Goal: Task Accomplishment & Management: Use online tool/utility

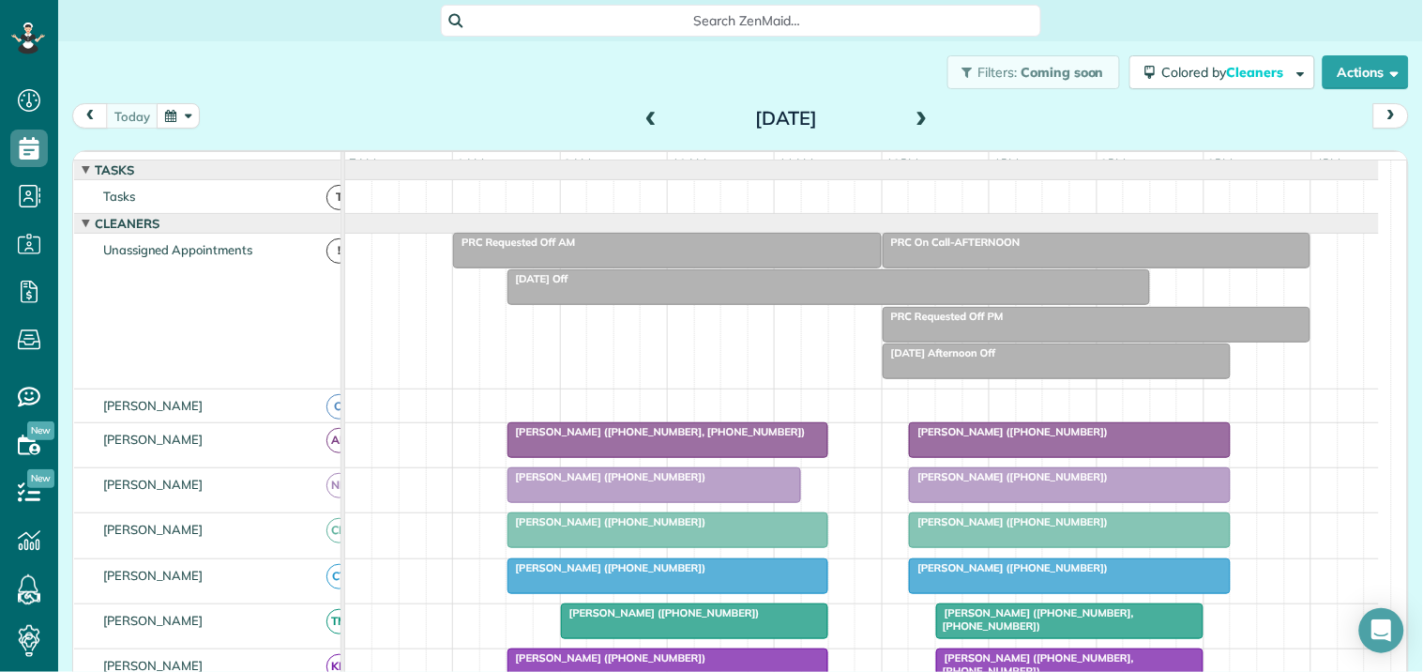
scroll to position [208, 0]
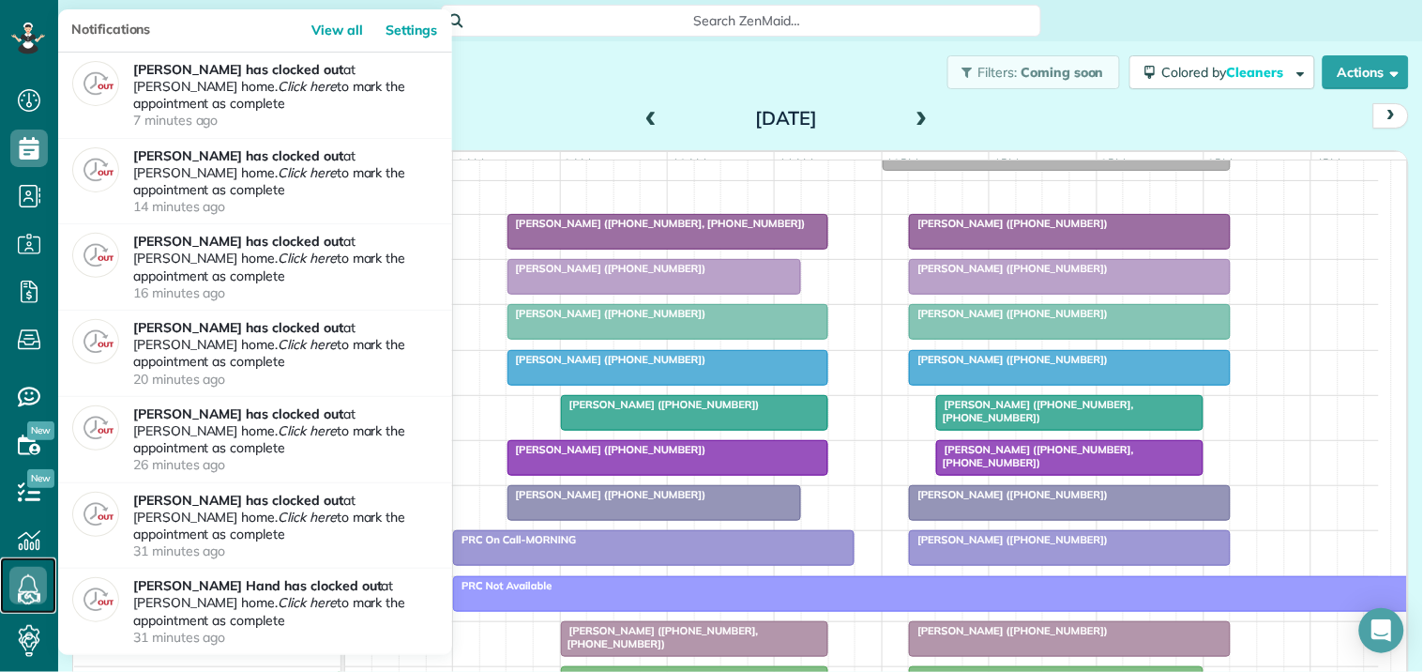
click at [31, 580] on icon at bounding box center [28, 586] width 38 height 38
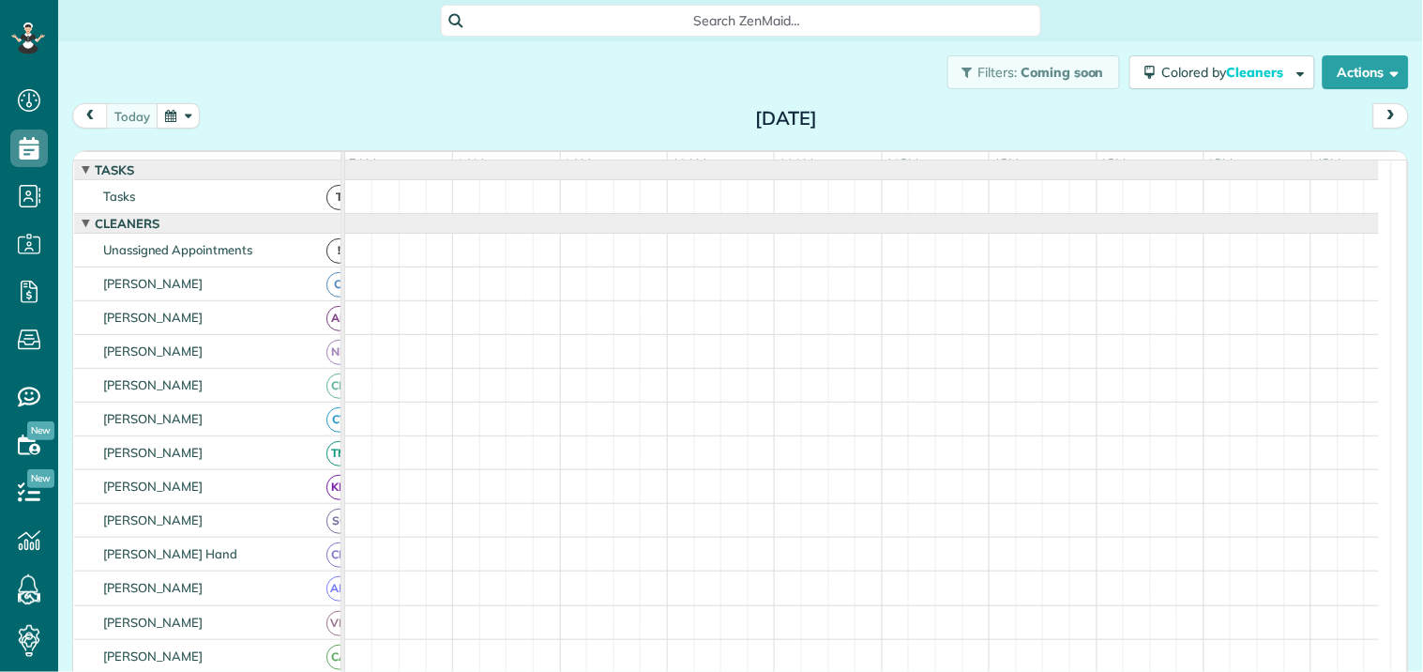
scroll to position [8, 8]
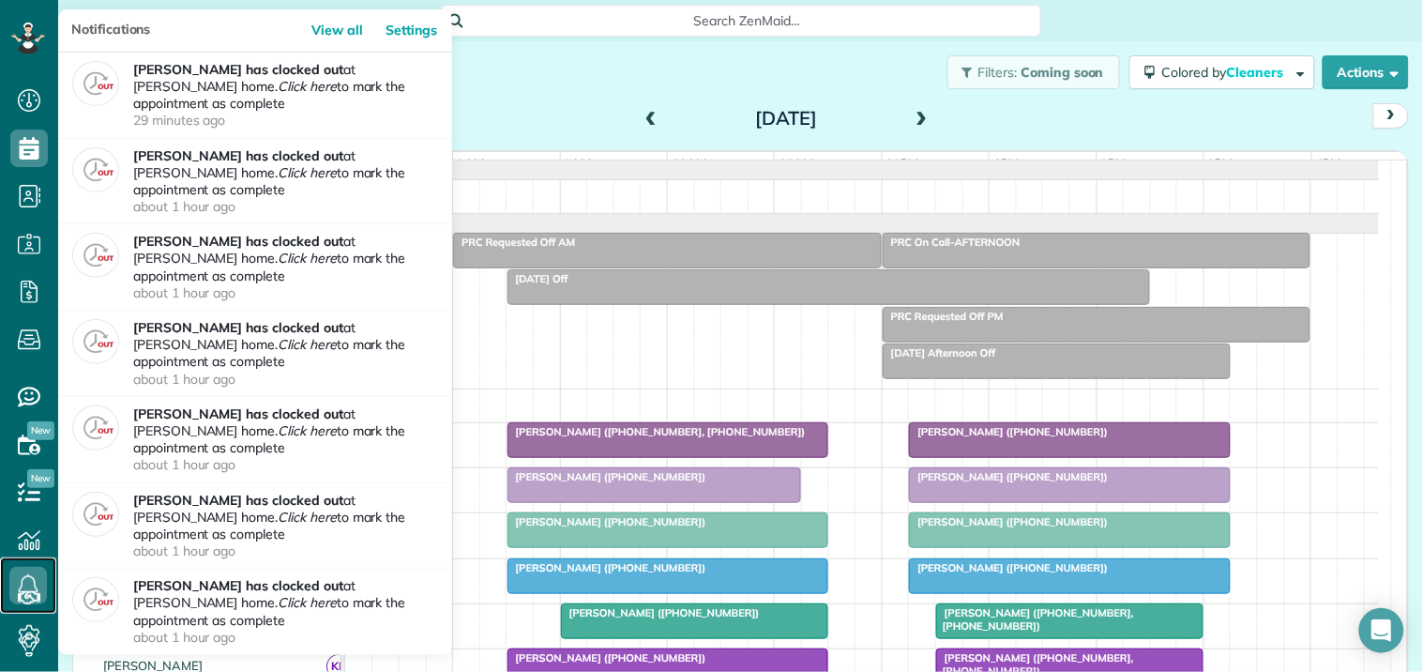
click at [26, 573] on icon at bounding box center [28, 586] width 38 height 38
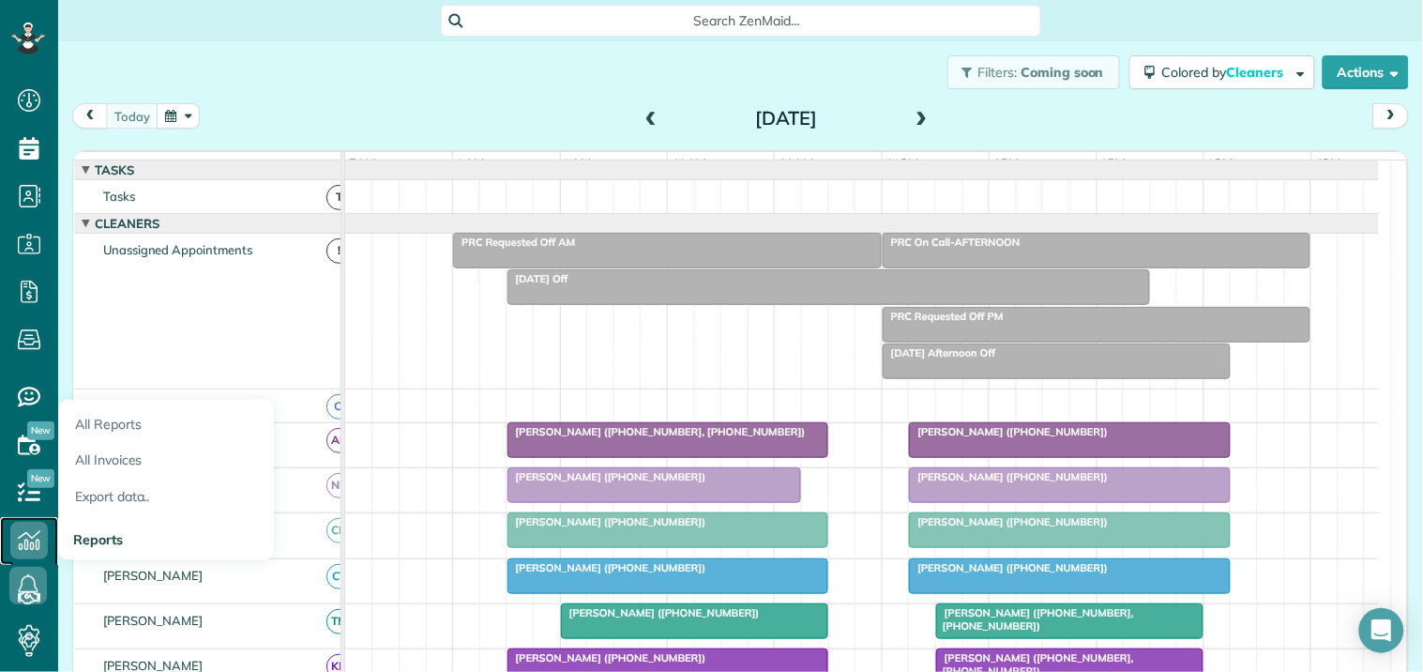
click at [29, 538] on icon at bounding box center [29, 541] width 38 height 38
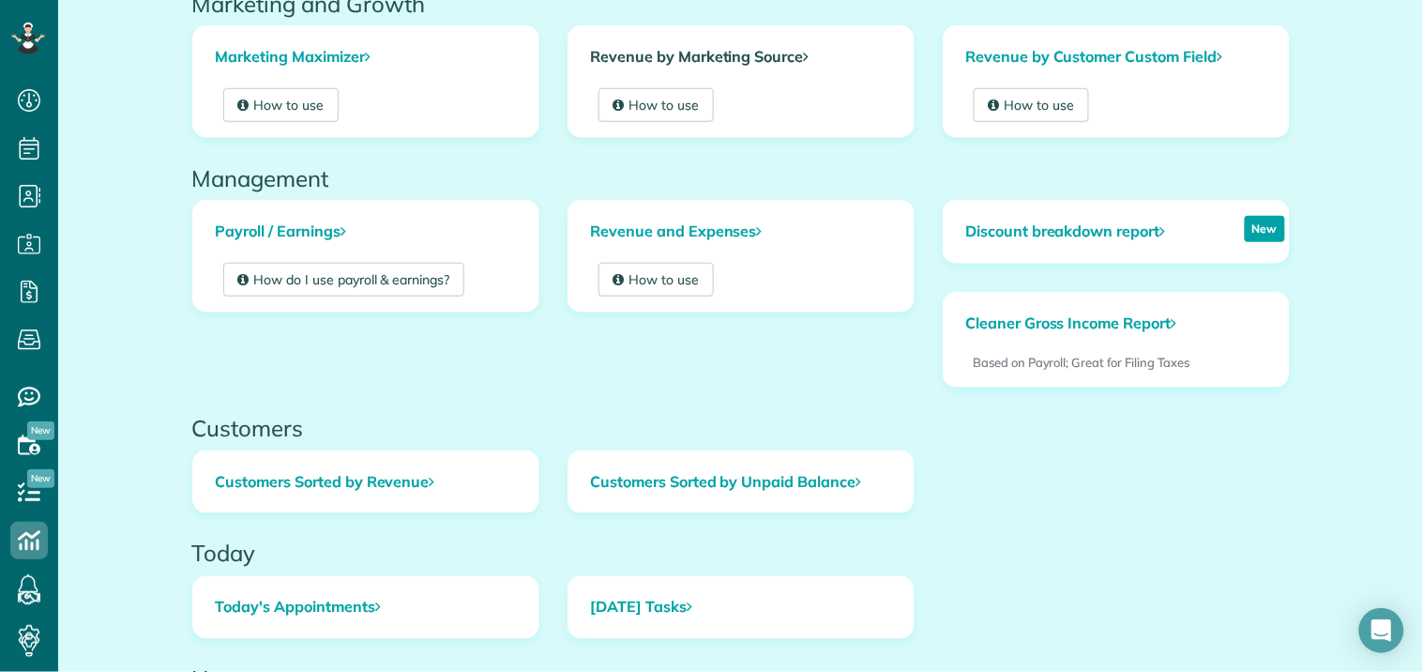
scroll to position [521, 0]
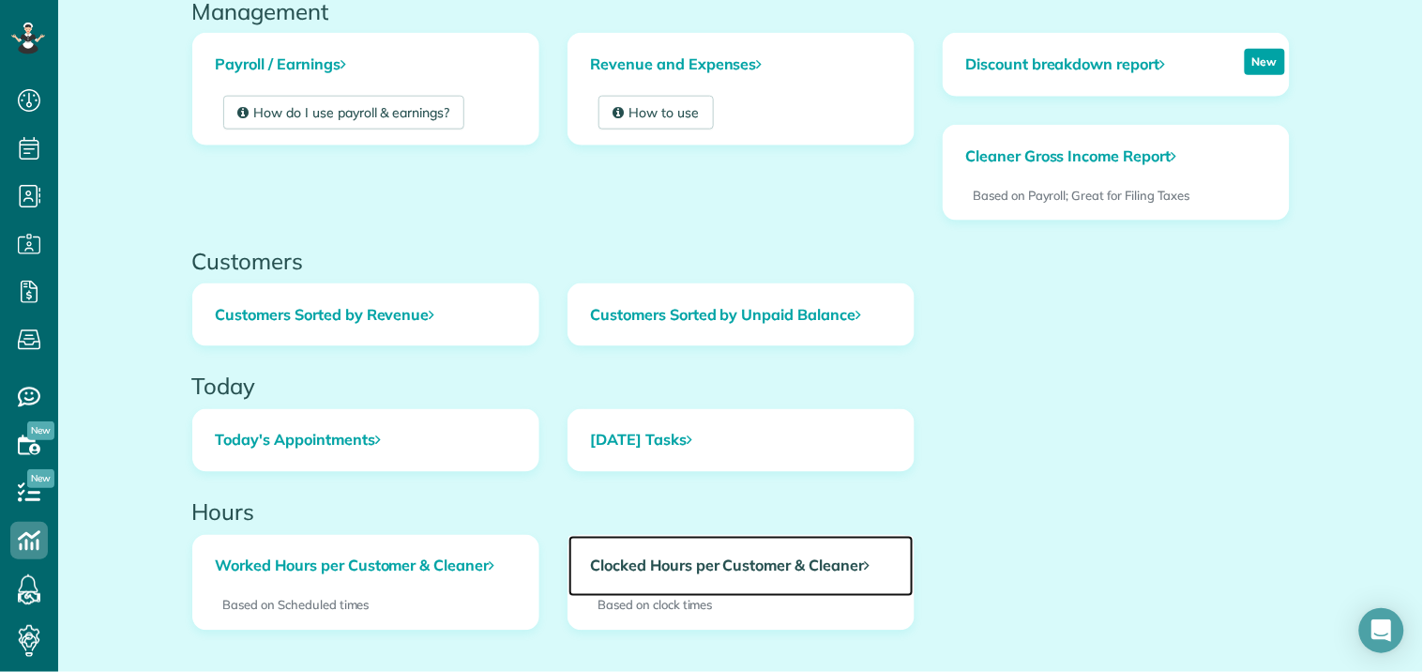
click at [727, 560] on link "Clocked Hours per Customer & Cleaner" at bounding box center [741, 567] width 345 height 62
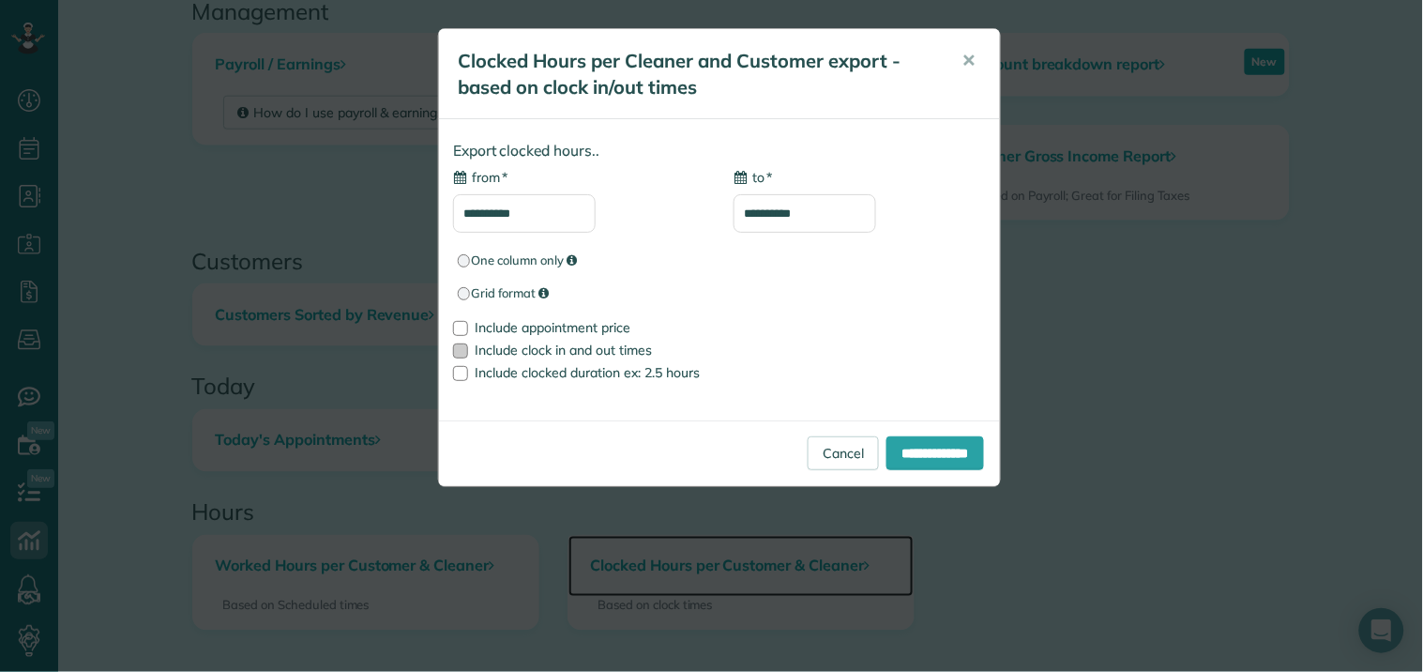
type input "**********"
click at [461, 321] on div at bounding box center [460, 328] width 15 height 15
click at [524, 218] on input "**********" at bounding box center [524, 213] width 143 height 38
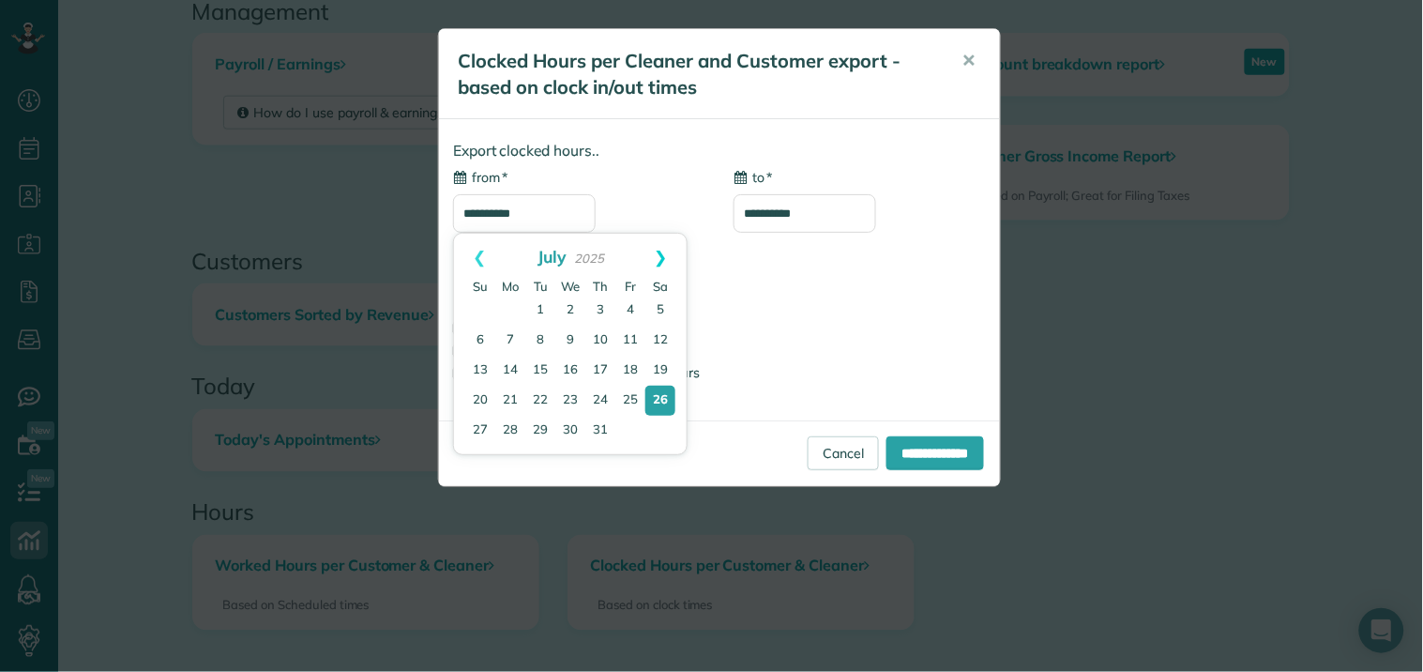
click at [666, 248] on link "Next" at bounding box center [662, 257] width 52 height 47
click at [509, 429] on link "25" at bounding box center [510, 430] width 26 height 26
type input "**********"
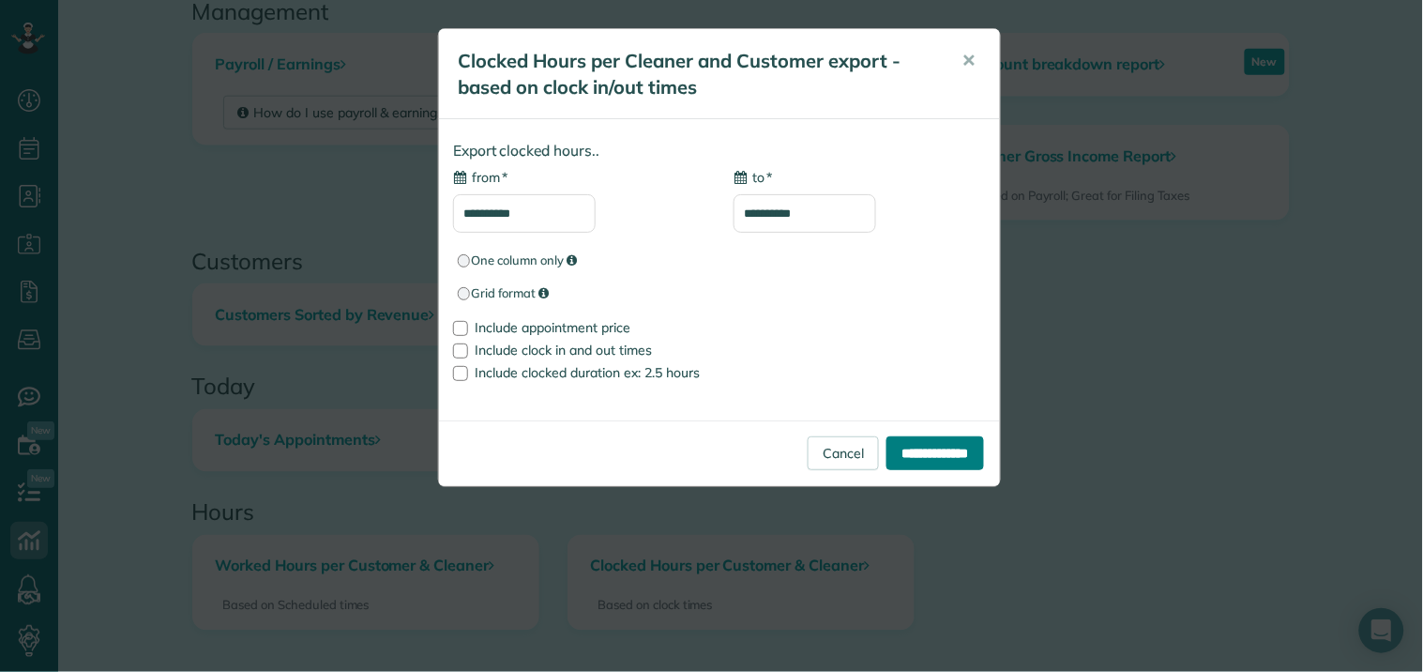
click at [931, 456] on input "**********" at bounding box center [936, 453] width 98 height 34
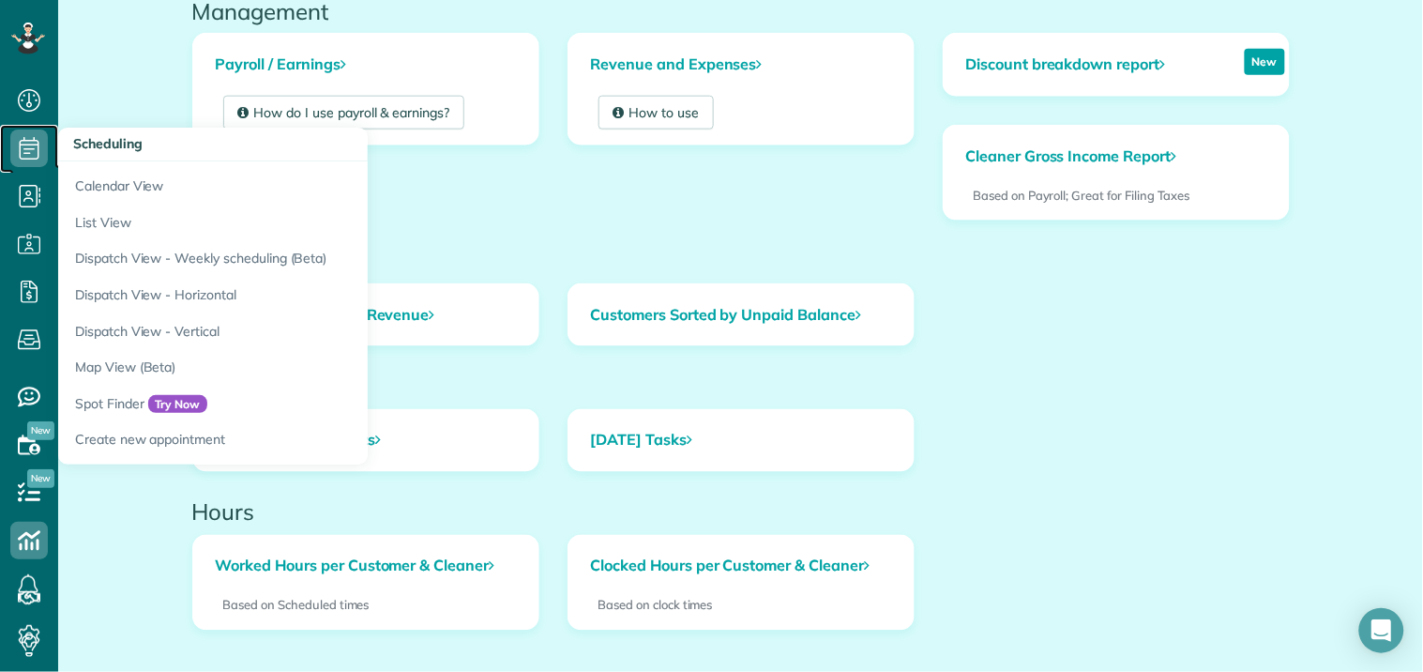
click at [26, 150] on icon at bounding box center [29, 148] width 38 height 38
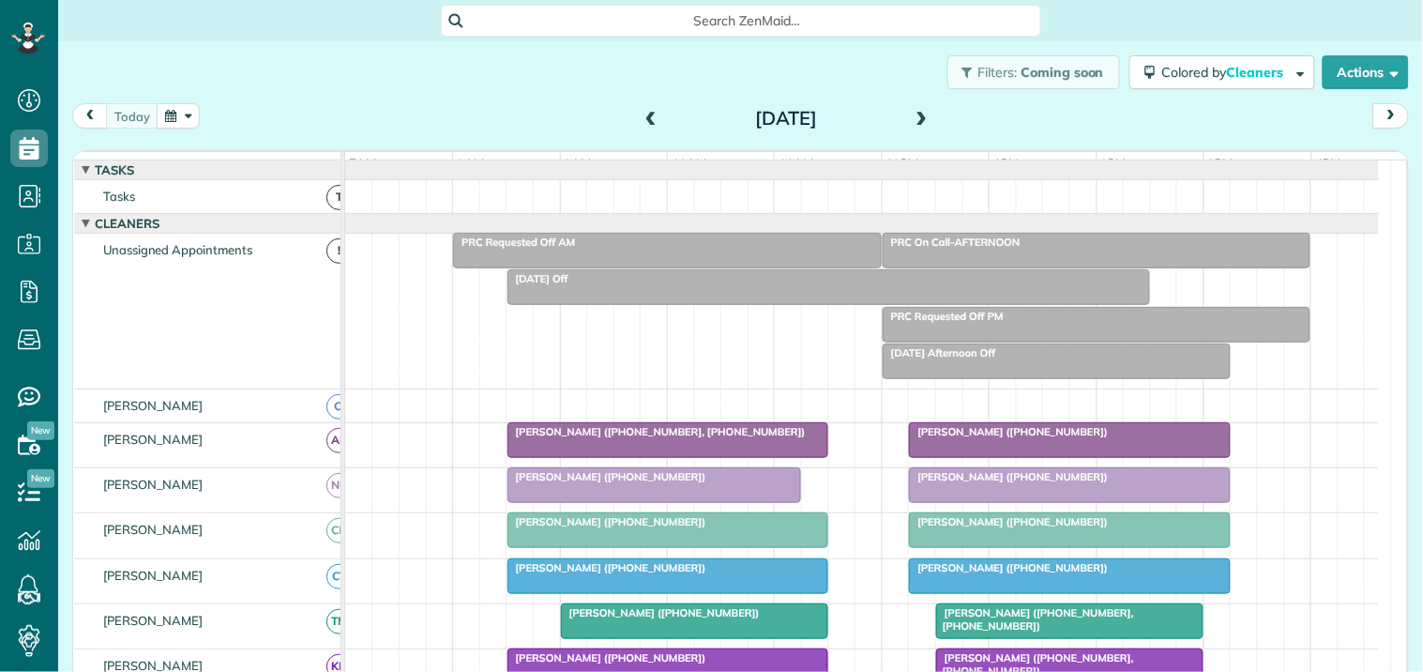
scroll to position [8, 8]
click at [678, 528] on div "[PERSON_NAME] ([PHONE_NUMBER])" at bounding box center [668, 521] width 310 height 13
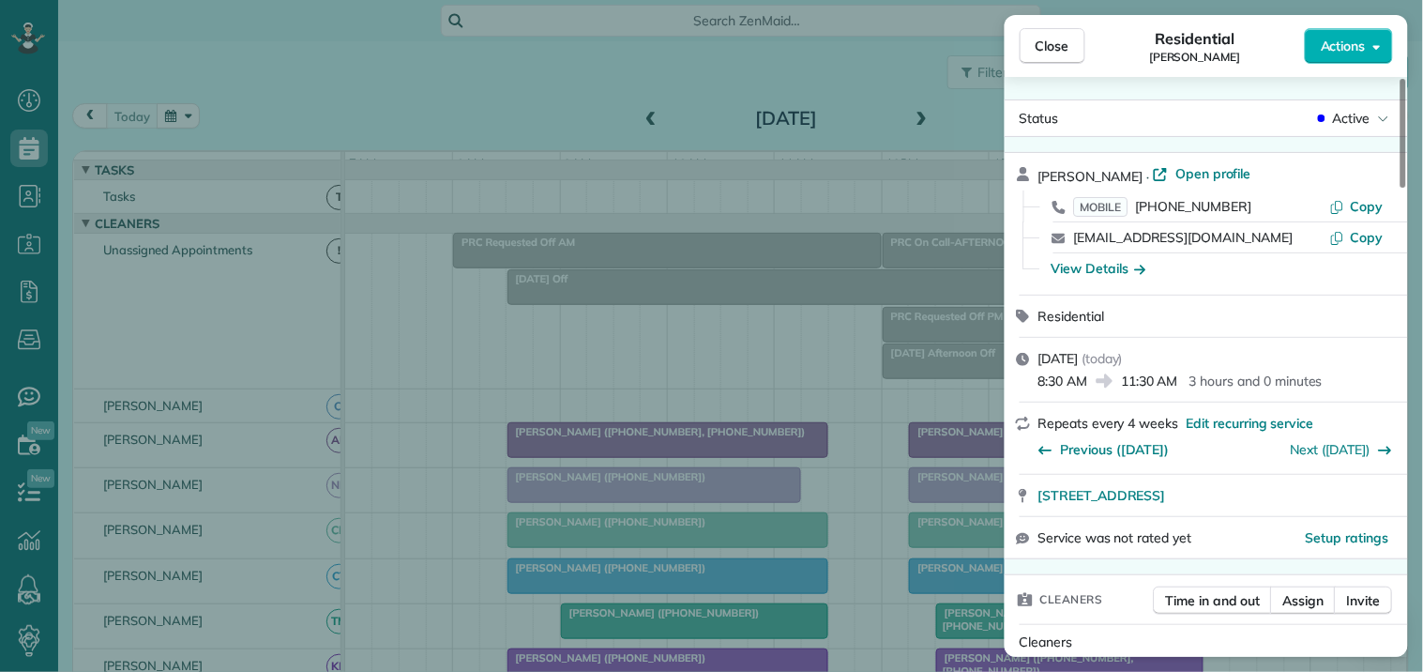
scroll to position [104, 0]
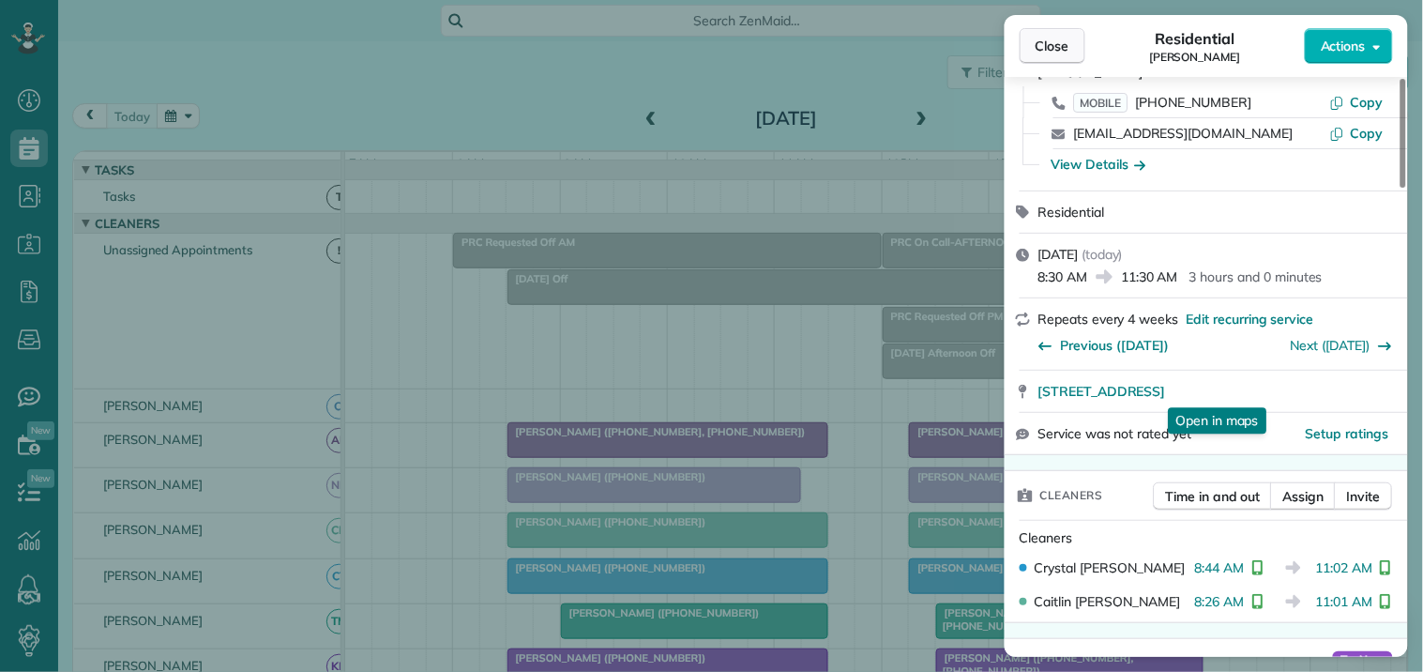
click at [1056, 47] on span "Close" at bounding box center [1053, 46] width 34 height 19
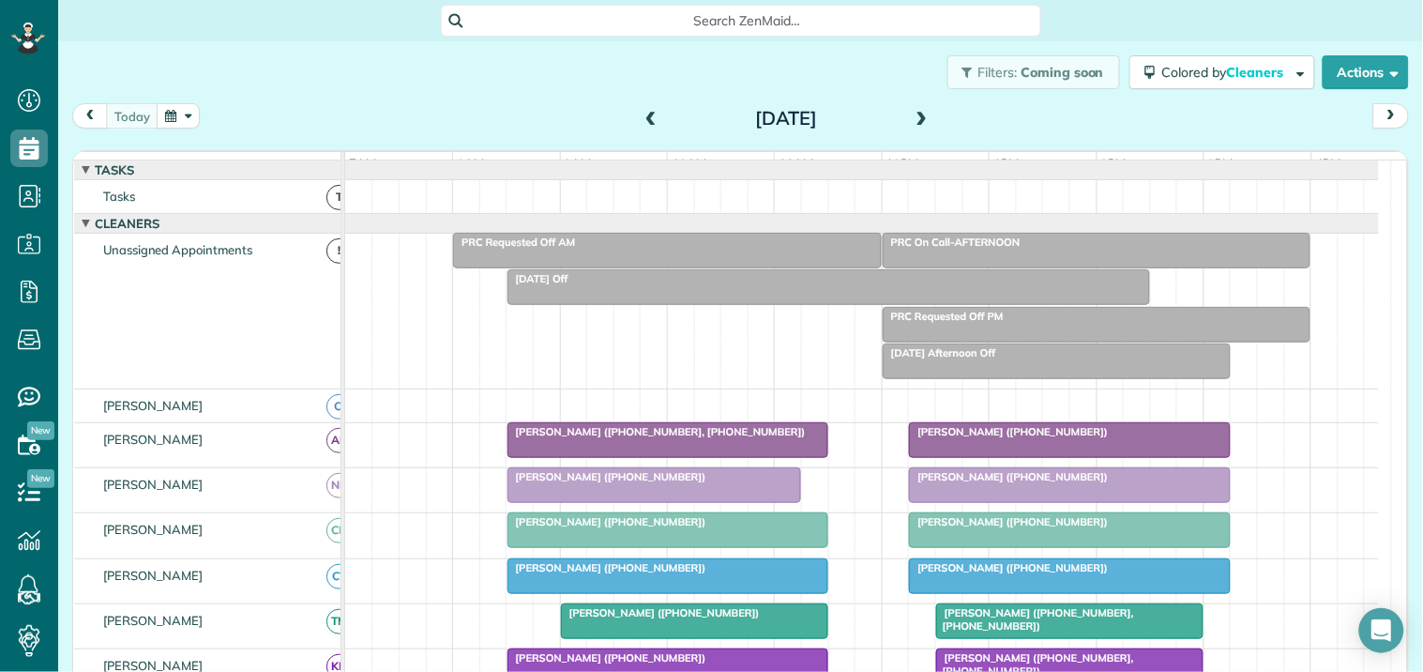
click at [942, 528] on span "[PERSON_NAME] ([PHONE_NUMBER])" at bounding box center [1008, 521] width 201 height 13
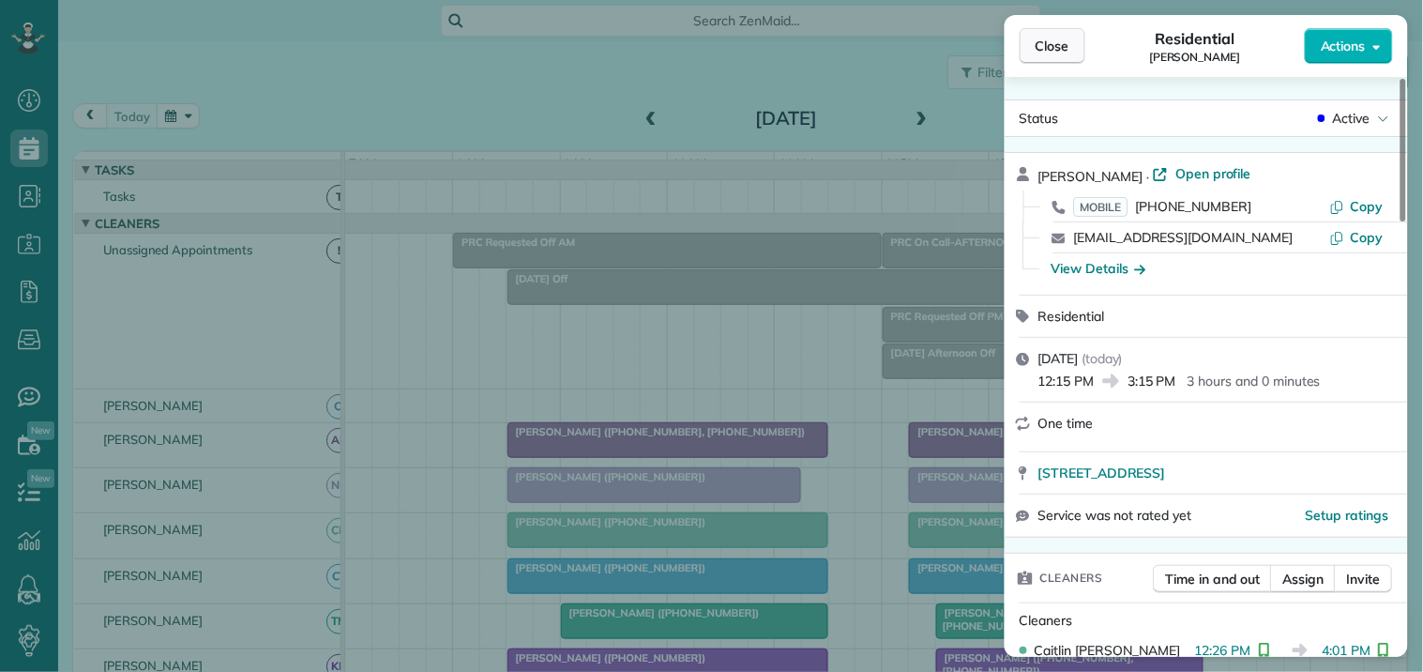
click at [1063, 42] on span "Close" at bounding box center [1053, 46] width 34 height 19
